Goal: Task Accomplishment & Management: Manage account settings

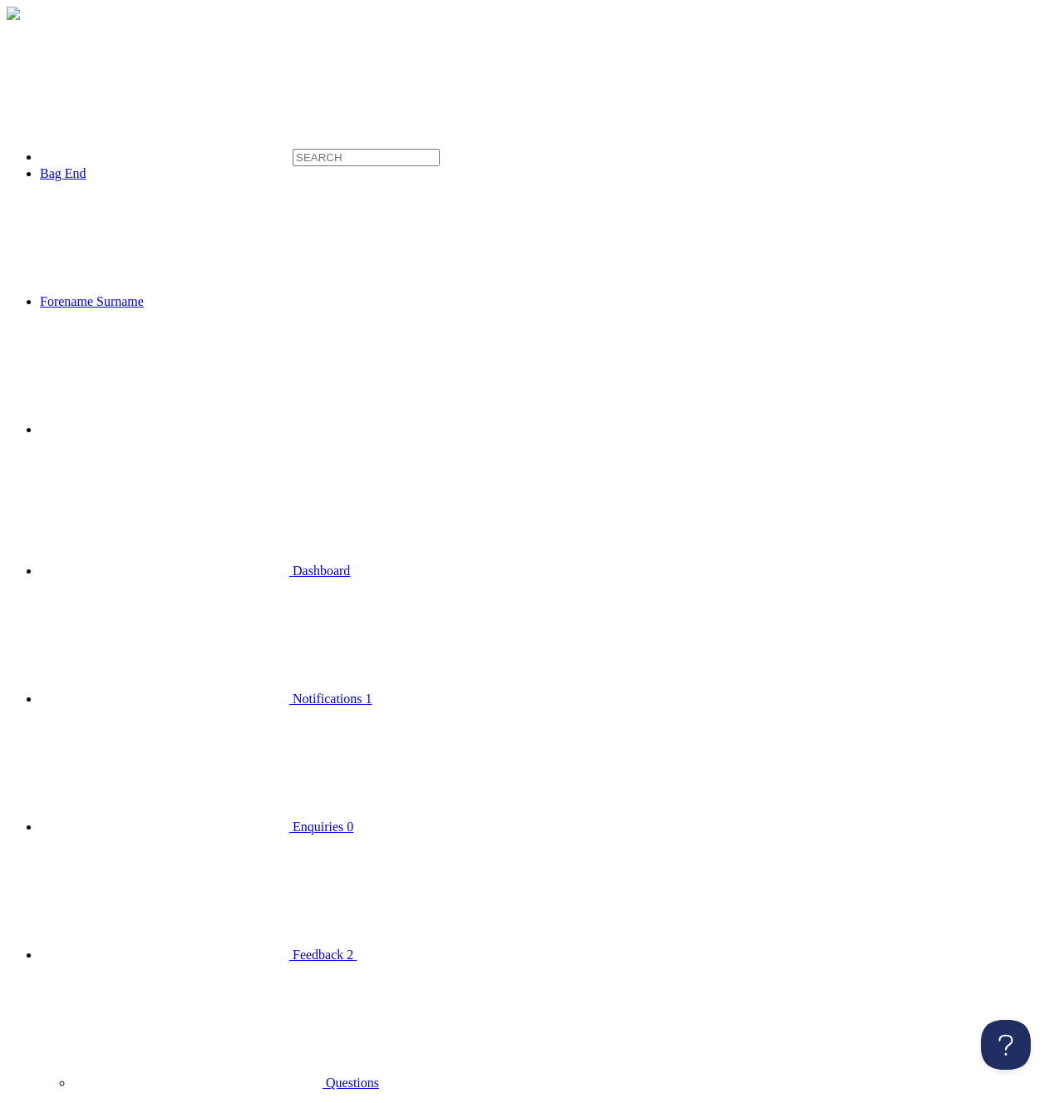
click at [293, 820] on span "Enquiries" at bounding box center [318, 827] width 51 height 14
click option "All" at bounding box center [0, 0] width 0 height 0
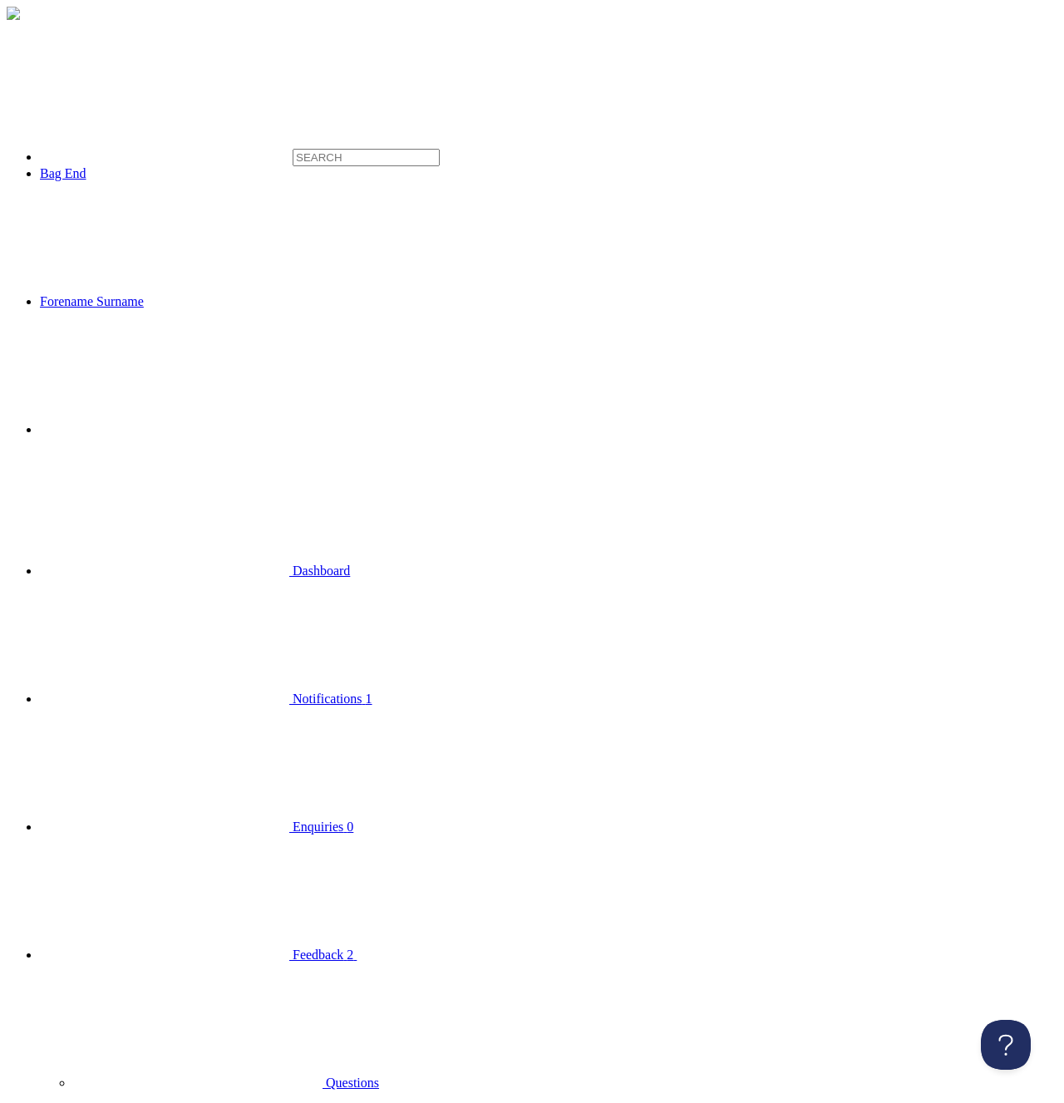
click option "Read" at bounding box center [0, 0] width 0 height 0
select select "unread"
click option "Unread" at bounding box center [0, 0] width 0 height 0
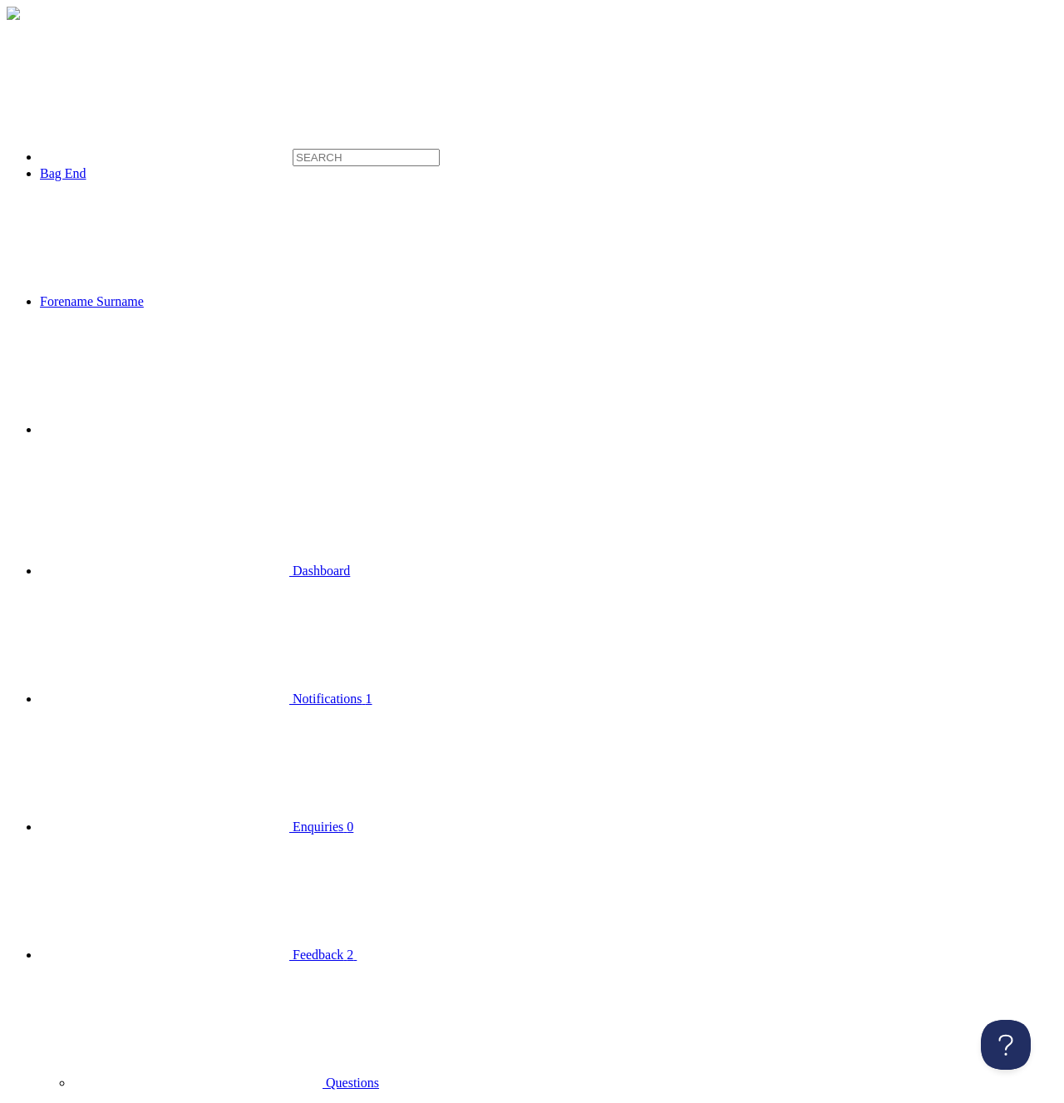
click option "All" at bounding box center [0, 0] width 0 height 0
click option "Read" at bounding box center [0, 0] width 0 height 0
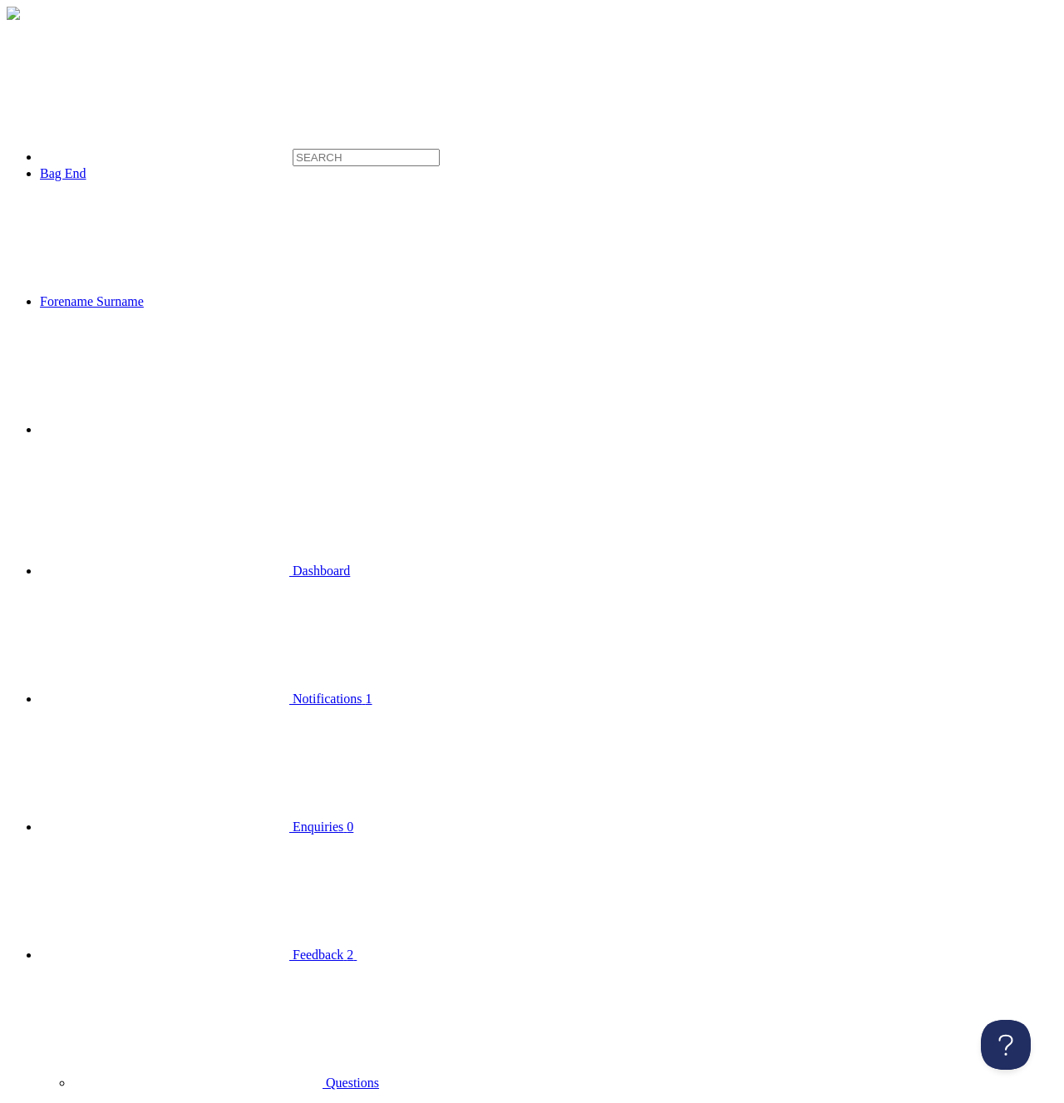
select select "unread"
click option "Unread" at bounding box center [0, 0] width 0 height 0
select select
click option "All" at bounding box center [0, 0] width 0 height 0
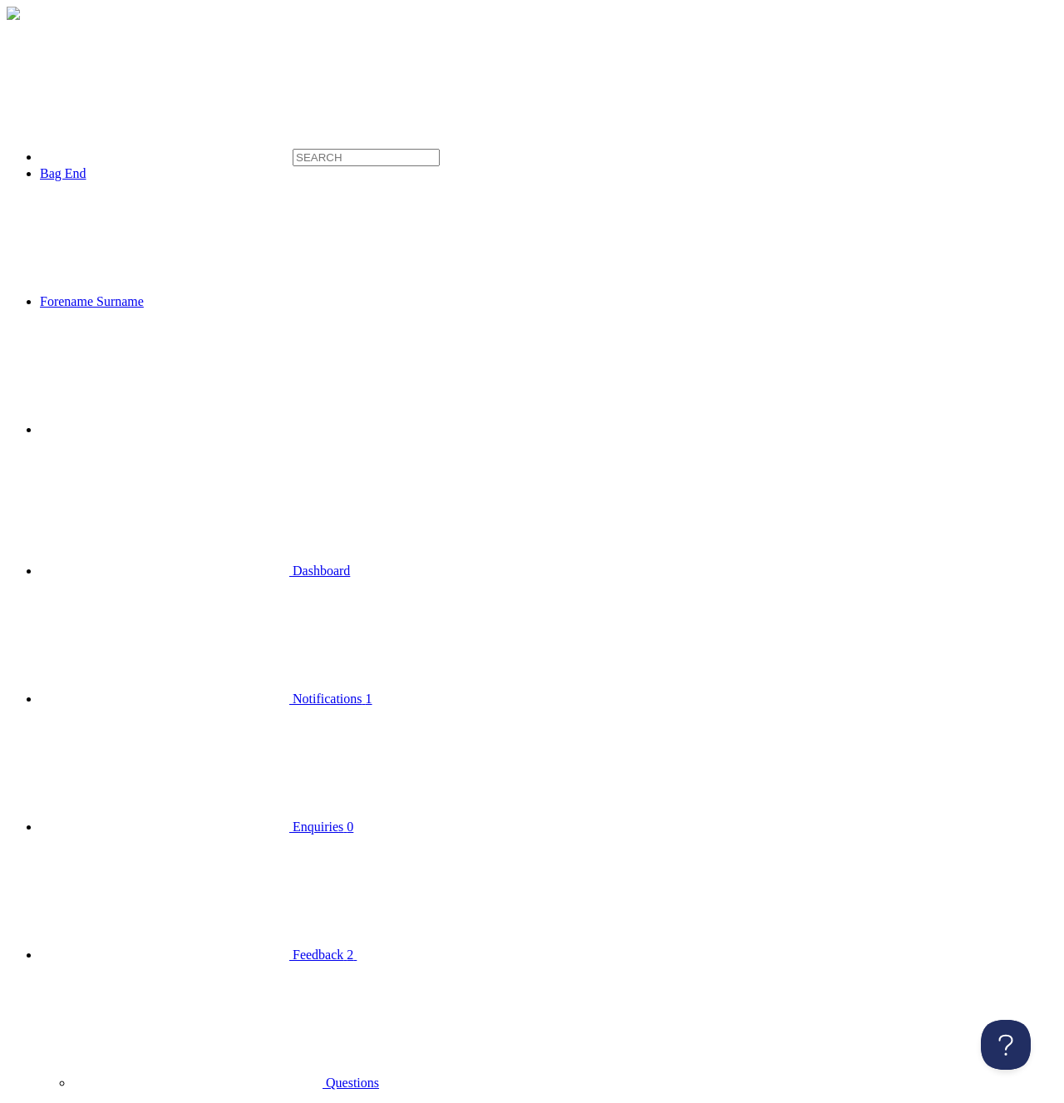
select select
click option "All" at bounding box center [0, 0] width 0 height 0
click at [293, 820] on span "Bookings" at bounding box center [318, 827] width 51 height 14
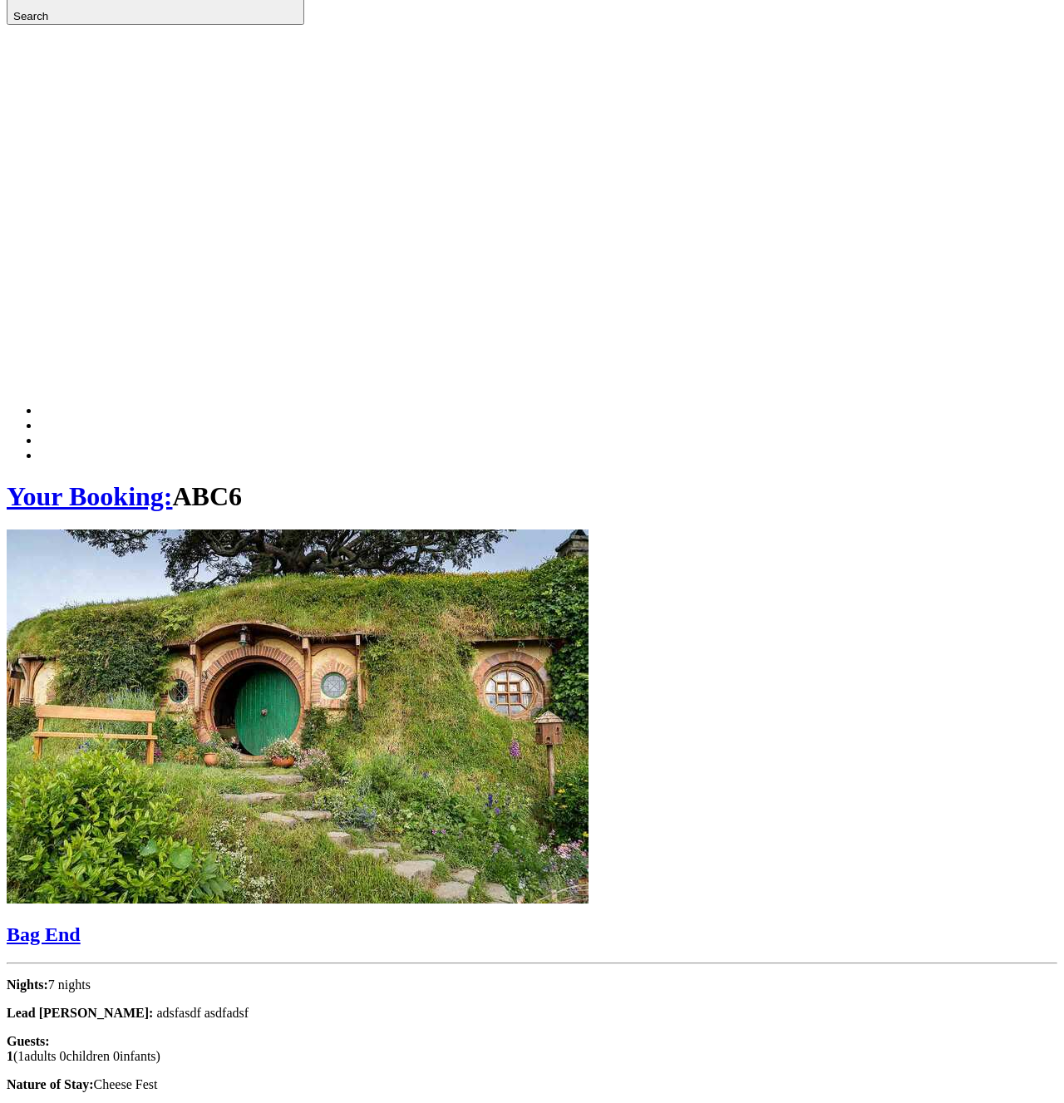
scroll to position [464, 0]
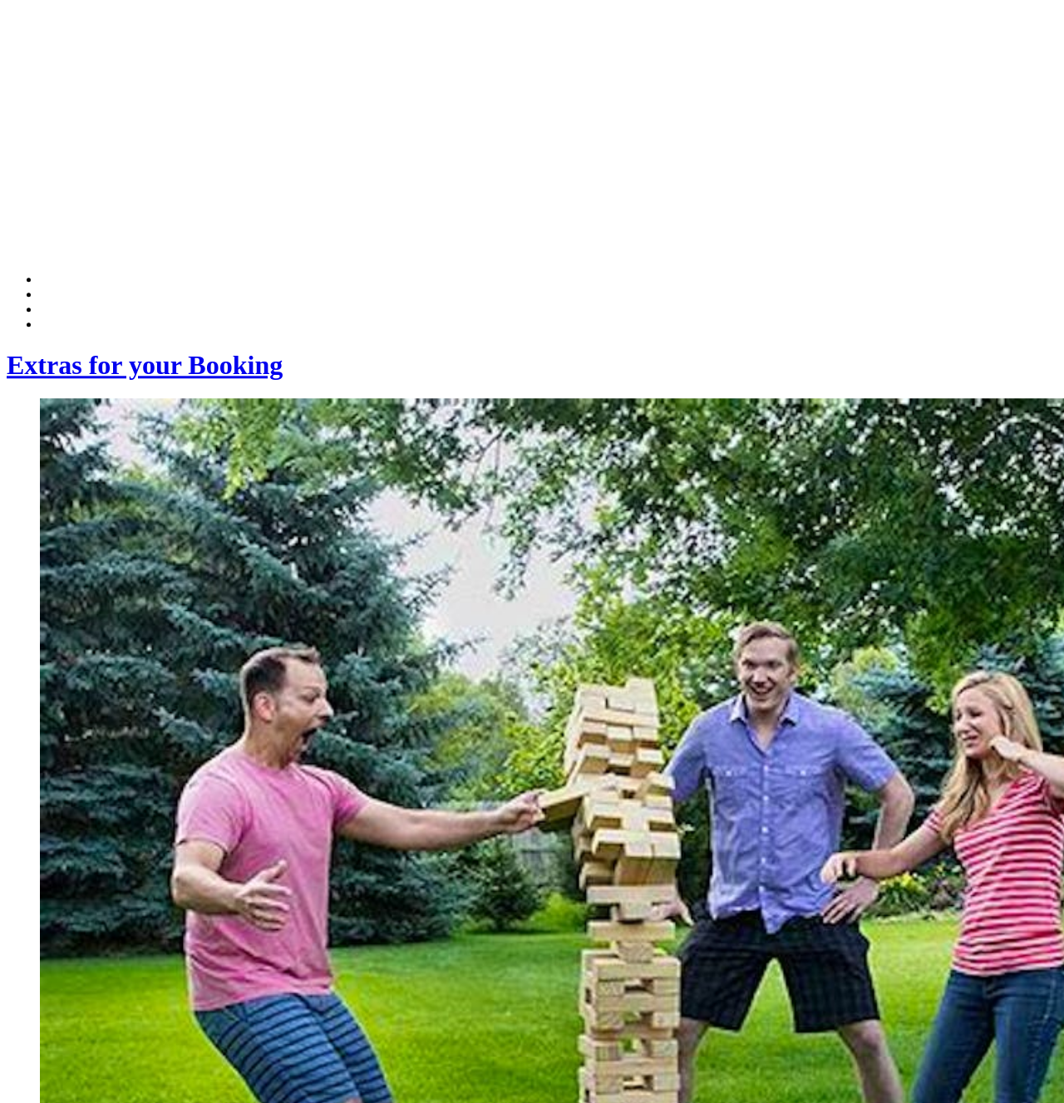
scroll to position [509, 0]
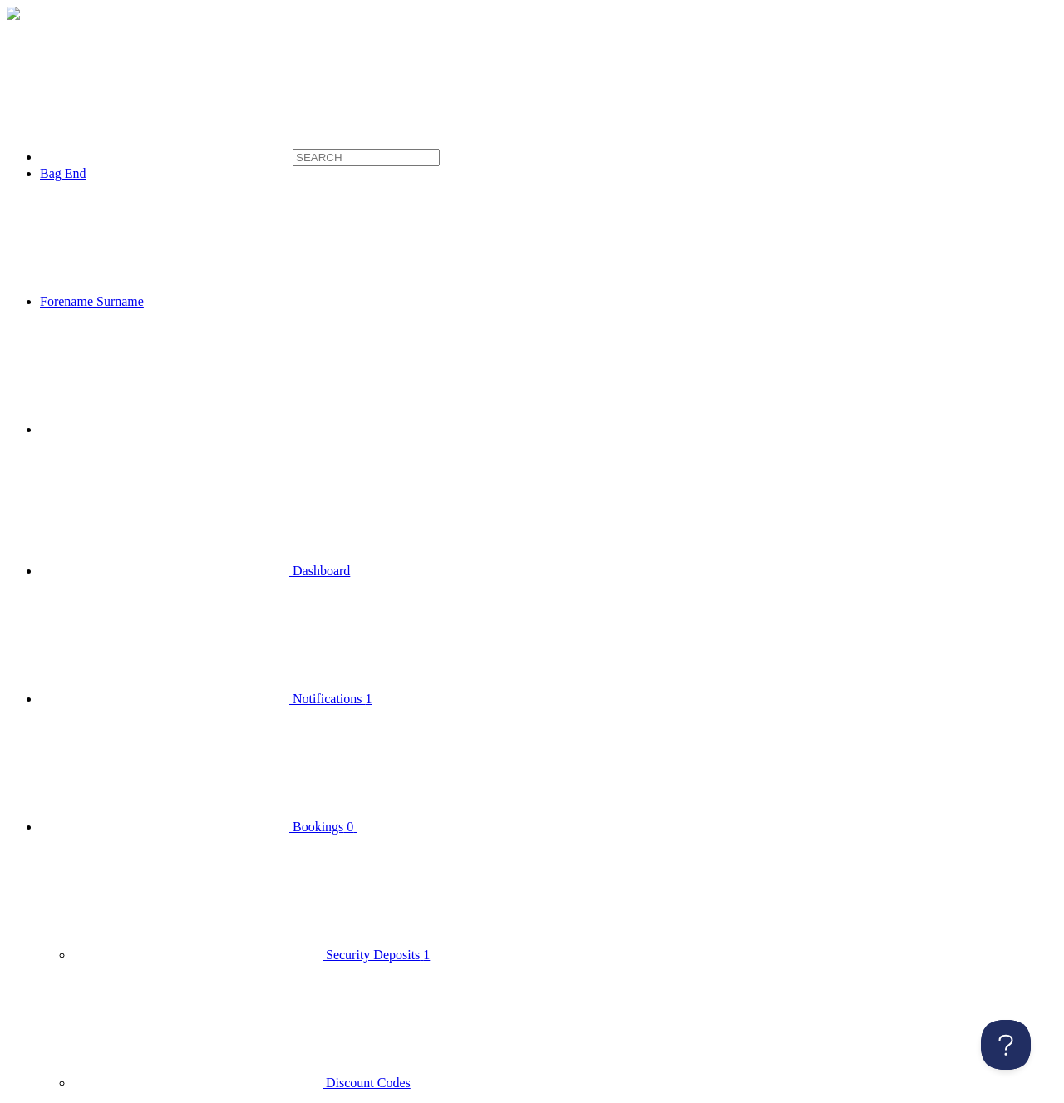
drag, startPoint x: 767, startPoint y: 401, endPoint x: 677, endPoint y: 393, distance: 90.9
type input "0"
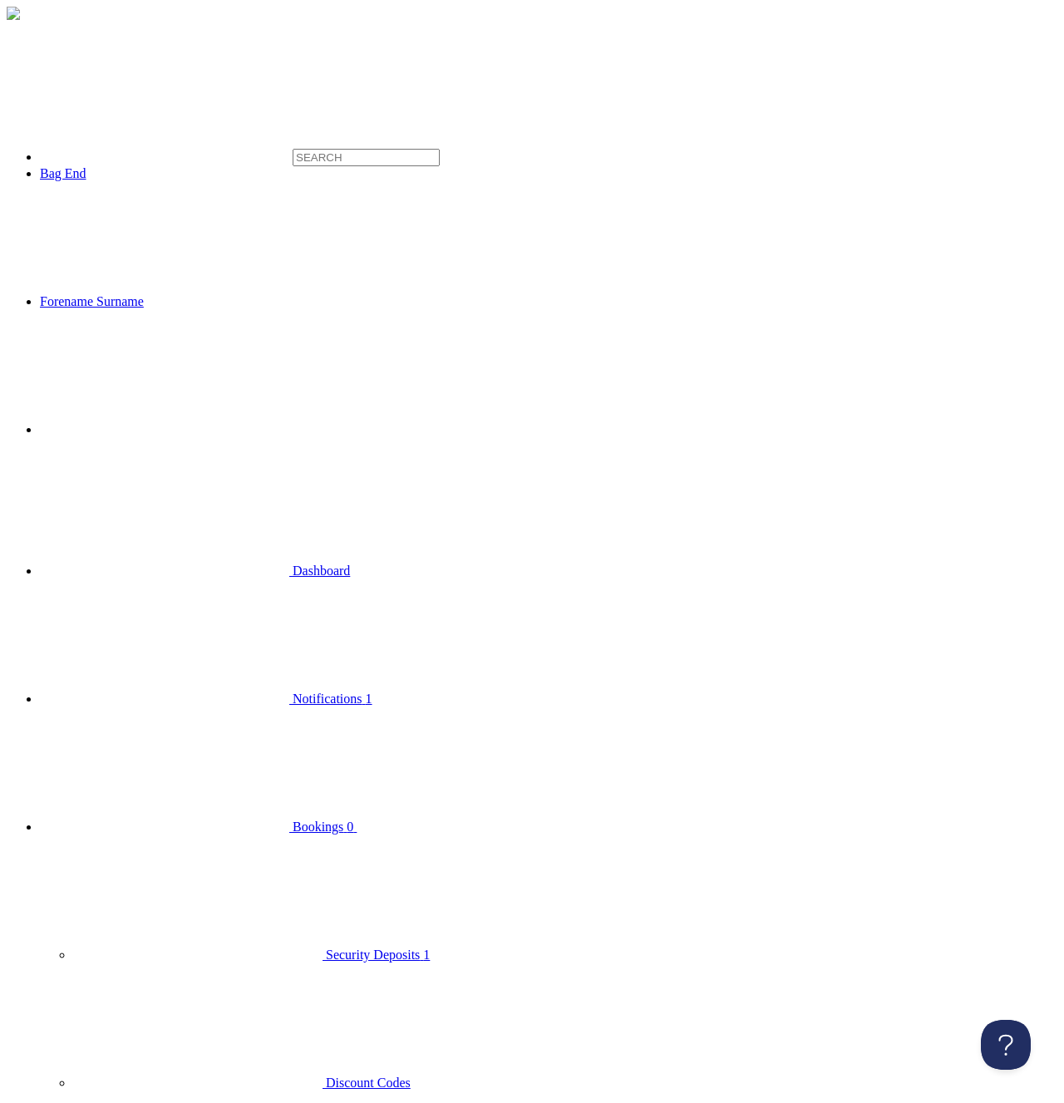
scroll to position [777, 0]
type input "30"
click at [293, 820] on span "Bookings" at bounding box center [318, 827] width 51 height 14
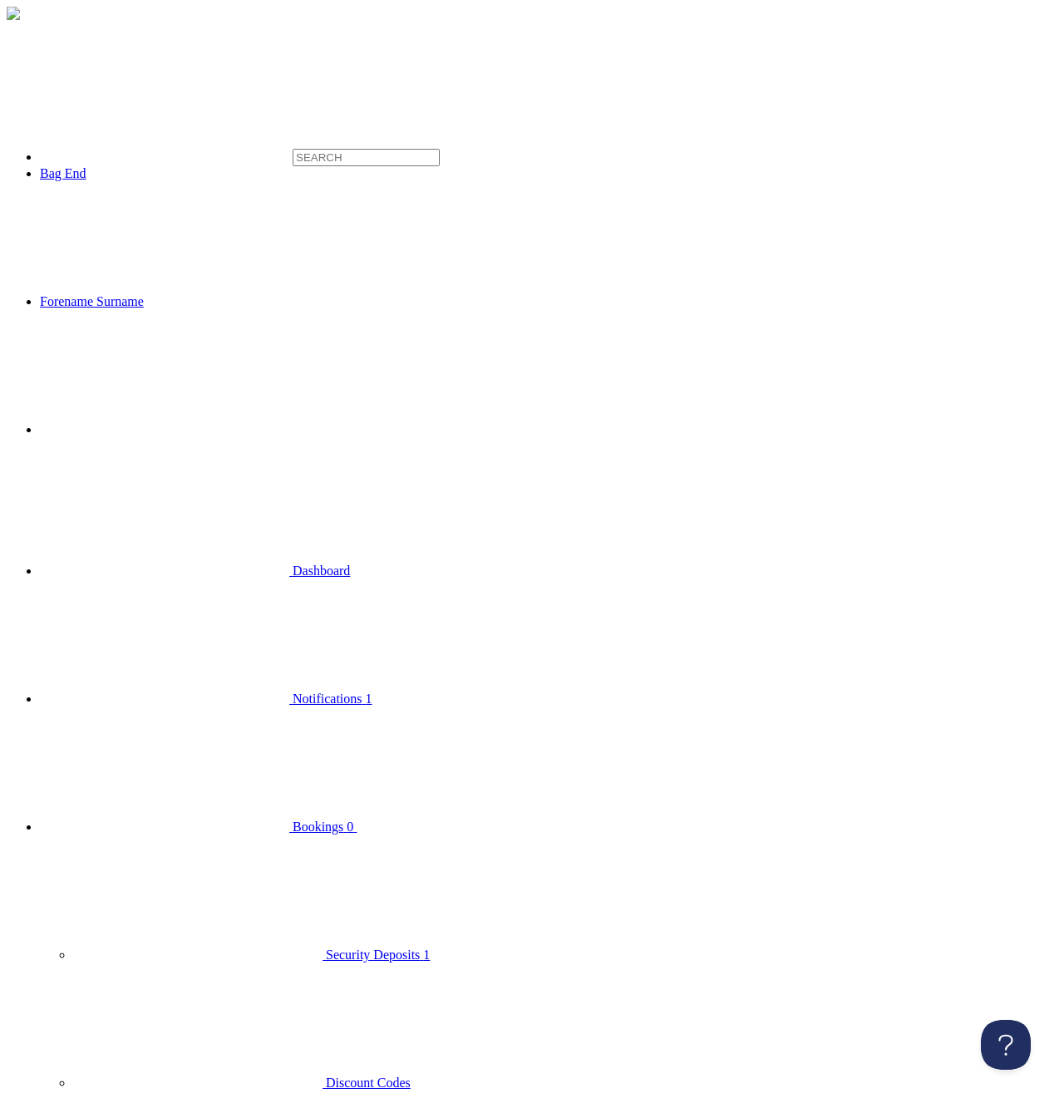
type textarea "<h3 data-end="193" data-start="124">🌿 Welcome to Bag End &ndash; A Hidden Gem i…"
drag, startPoint x: 749, startPoint y: 619, endPoint x: 657, endPoint y: 603, distance: 93.6
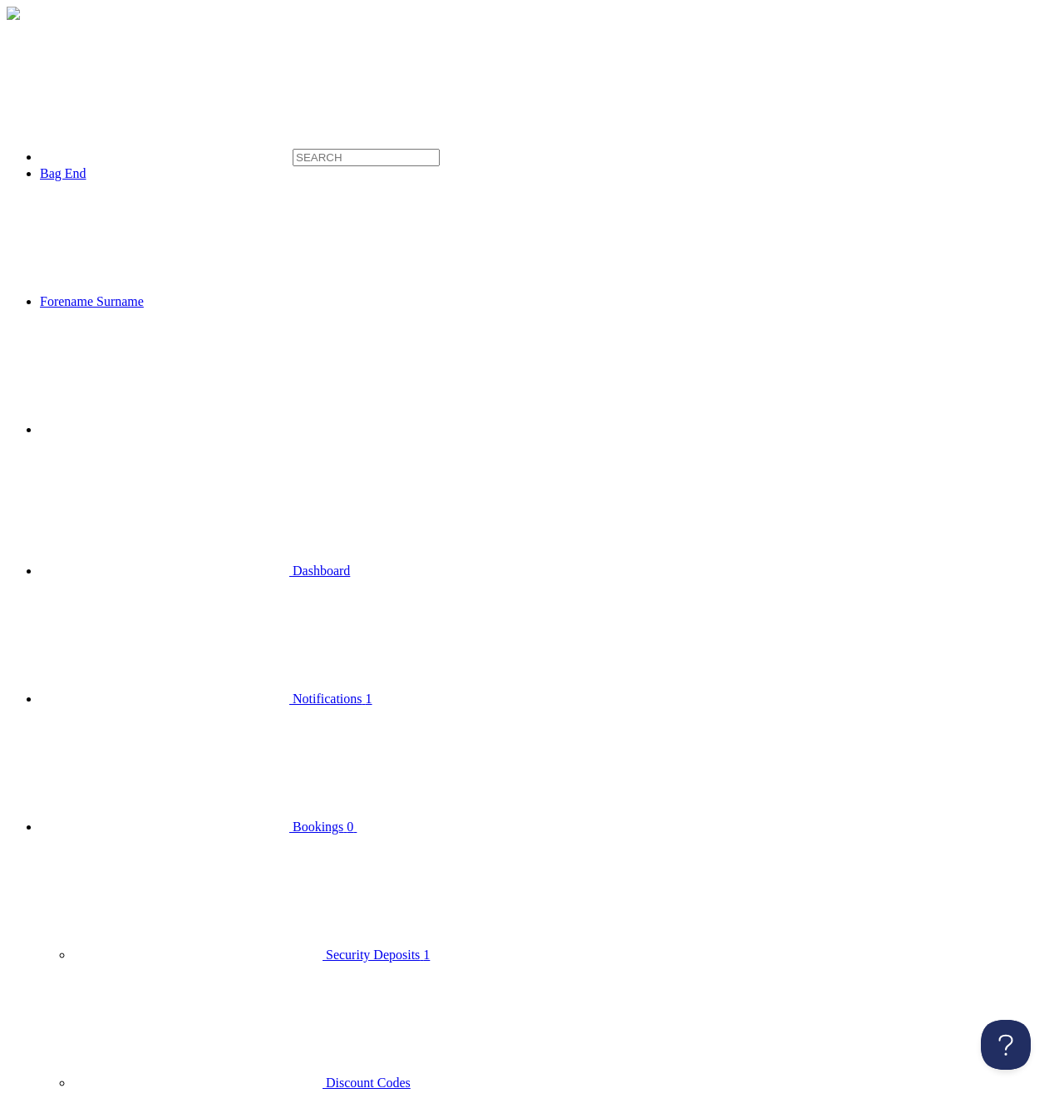
type input "0"
type input "30"
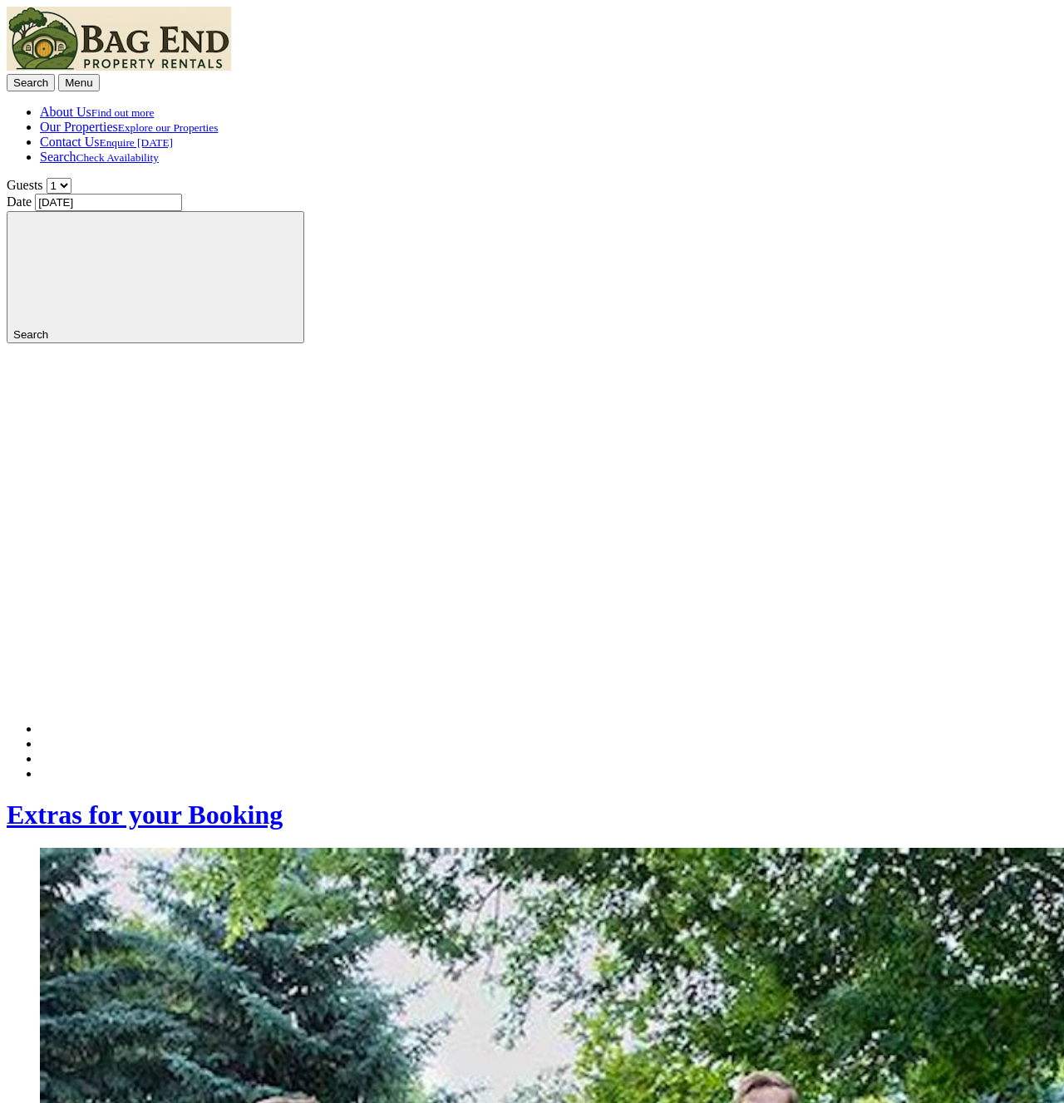
scroll to position [509, 0]
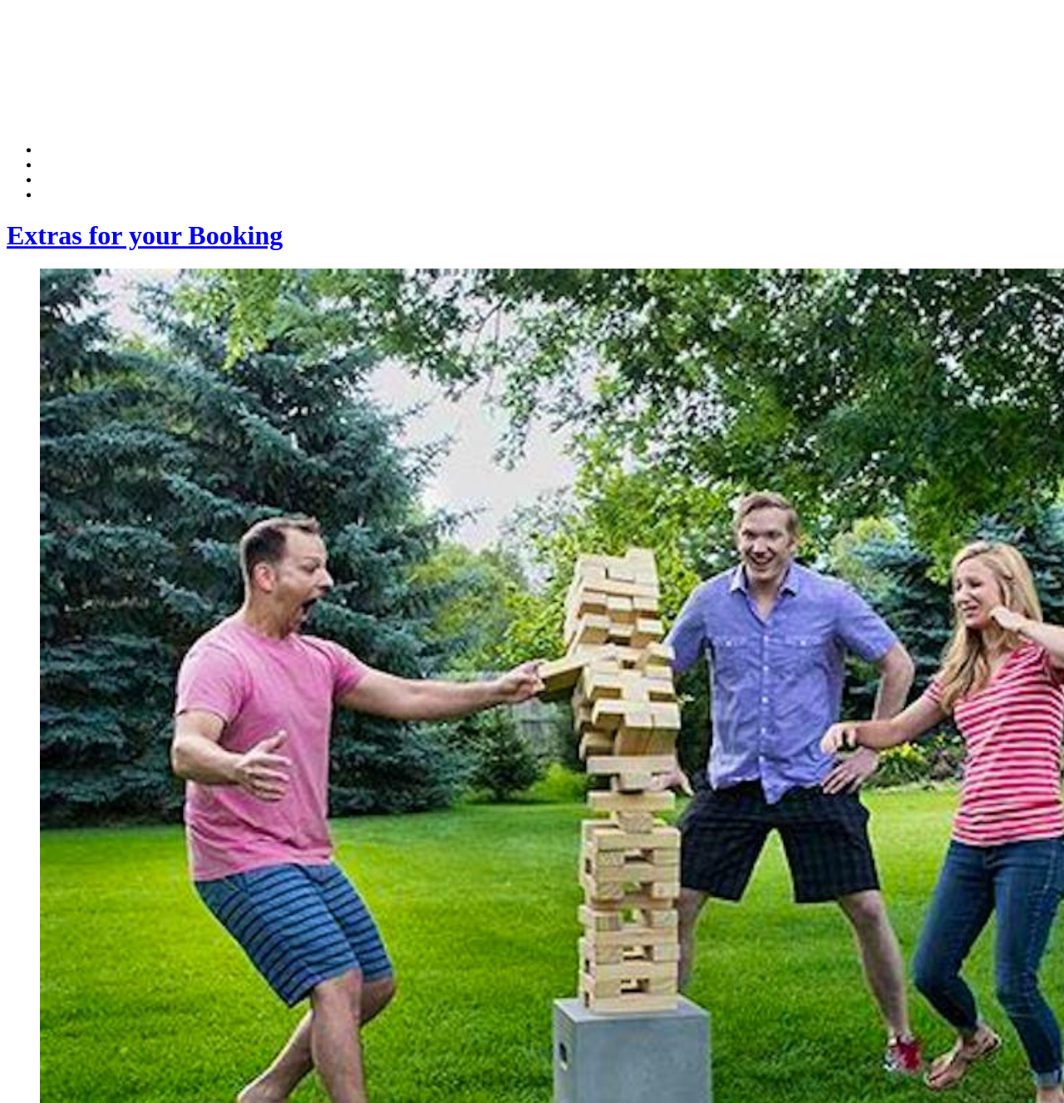
scroll to position [560, 0]
